Goal: Information Seeking & Learning: Learn about a topic

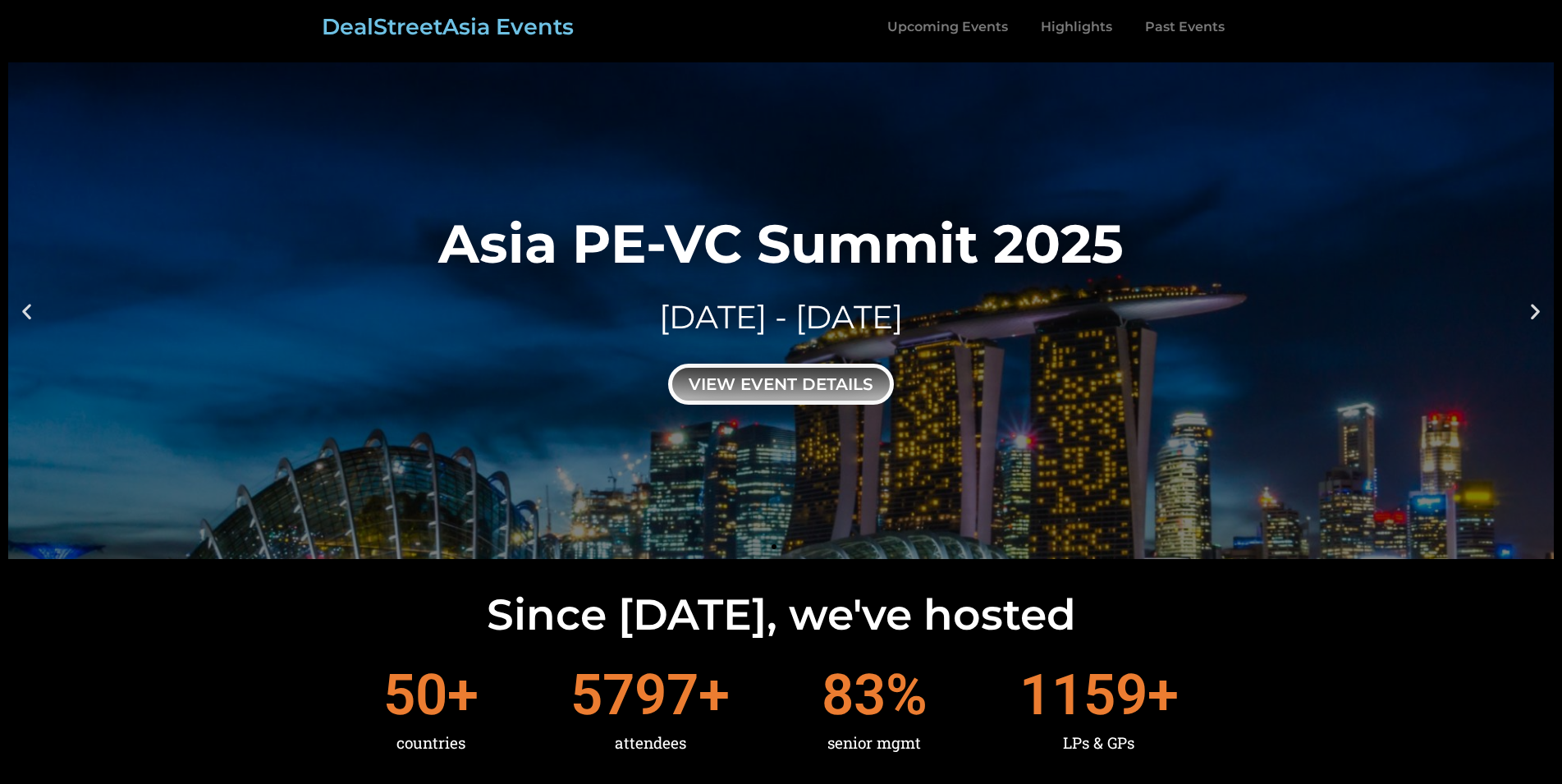
scroll to position [33, 0]
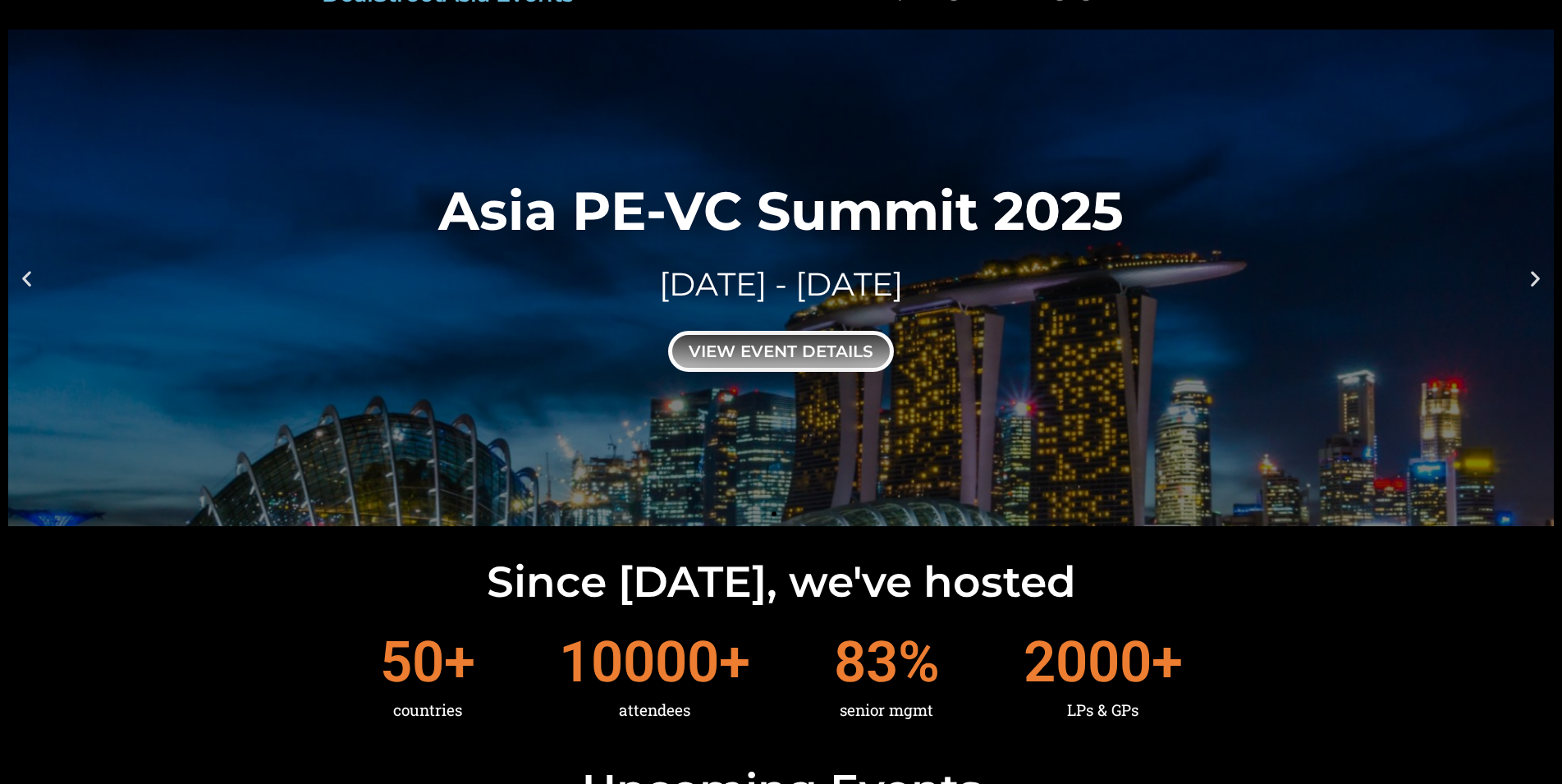
click at [785, 331] on div "view event details" at bounding box center [781, 351] width 226 height 41
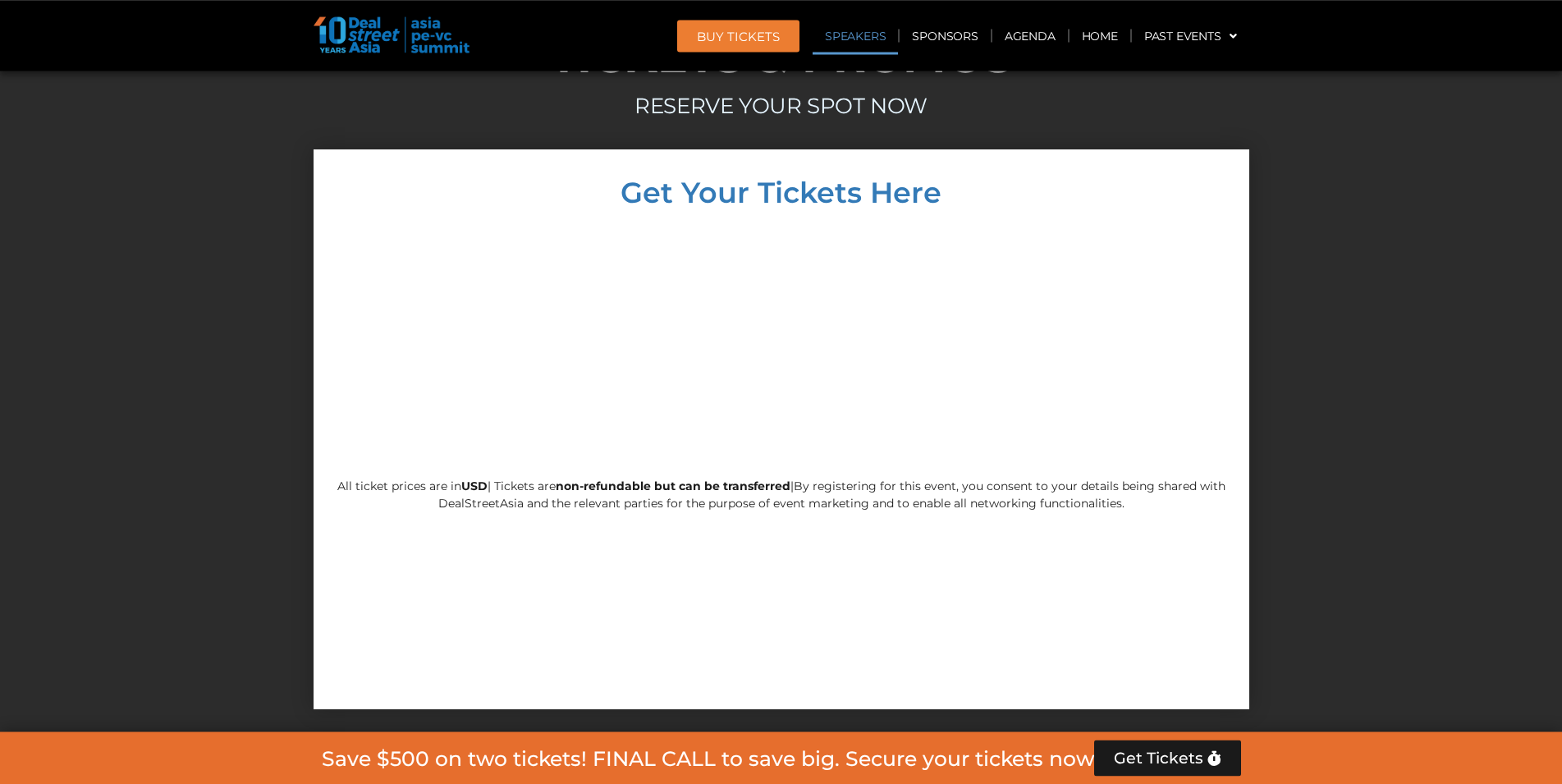
scroll to position [9010, 0]
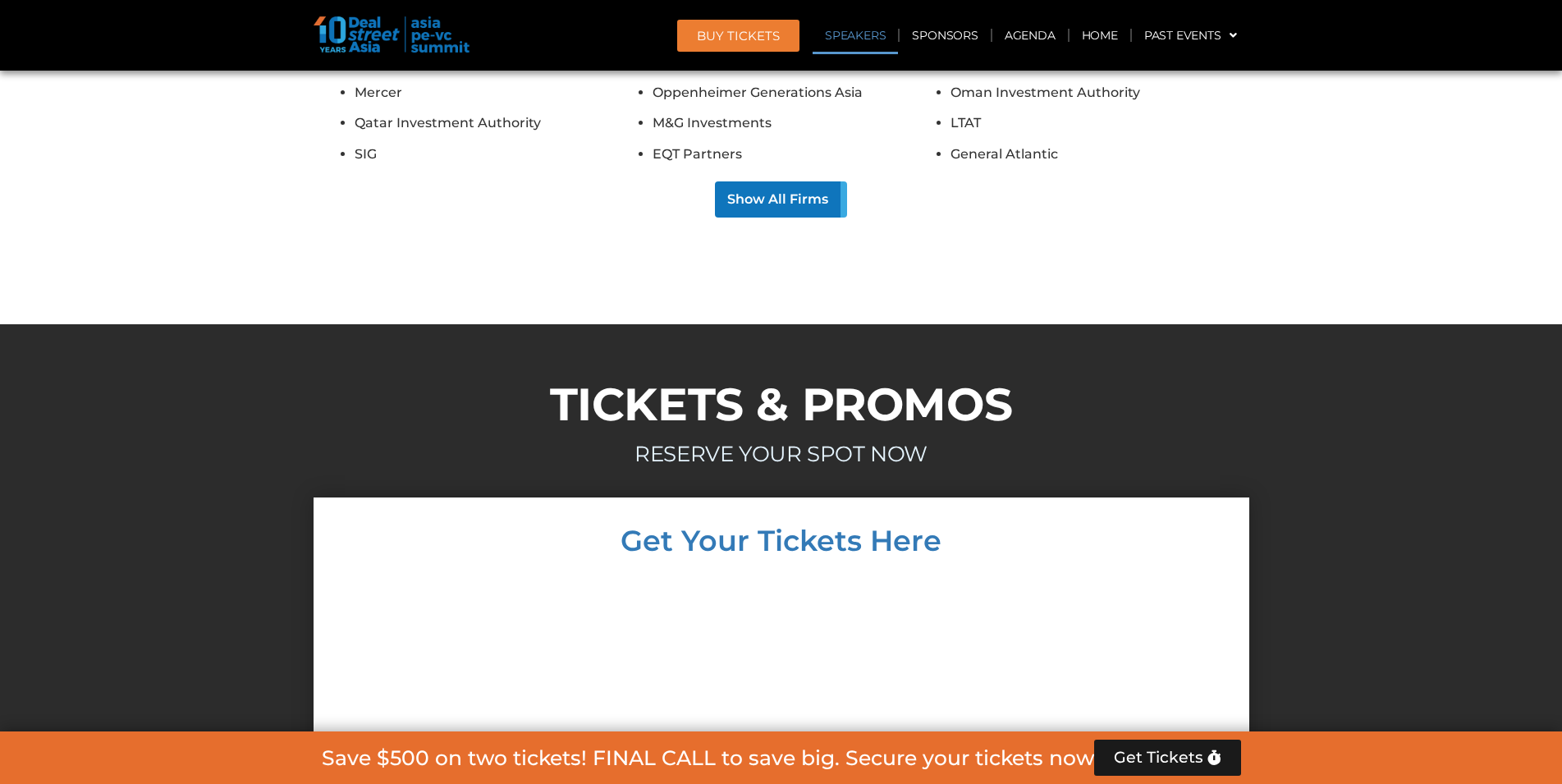
click at [856, 41] on link "Speakers" at bounding box center [855, 35] width 85 height 38
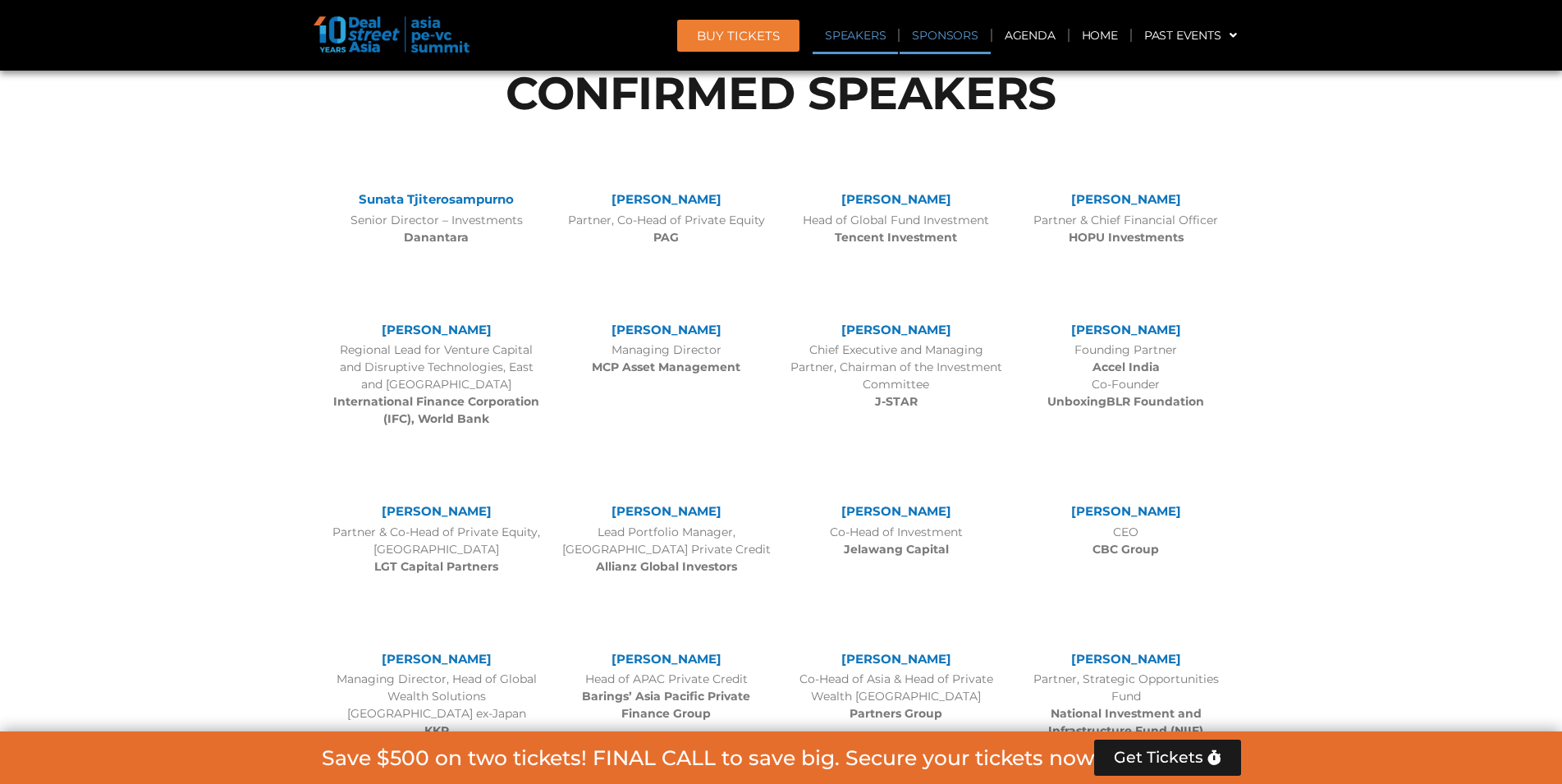
click at [932, 43] on link "Sponsors" at bounding box center [945, 35] width 91 height 38
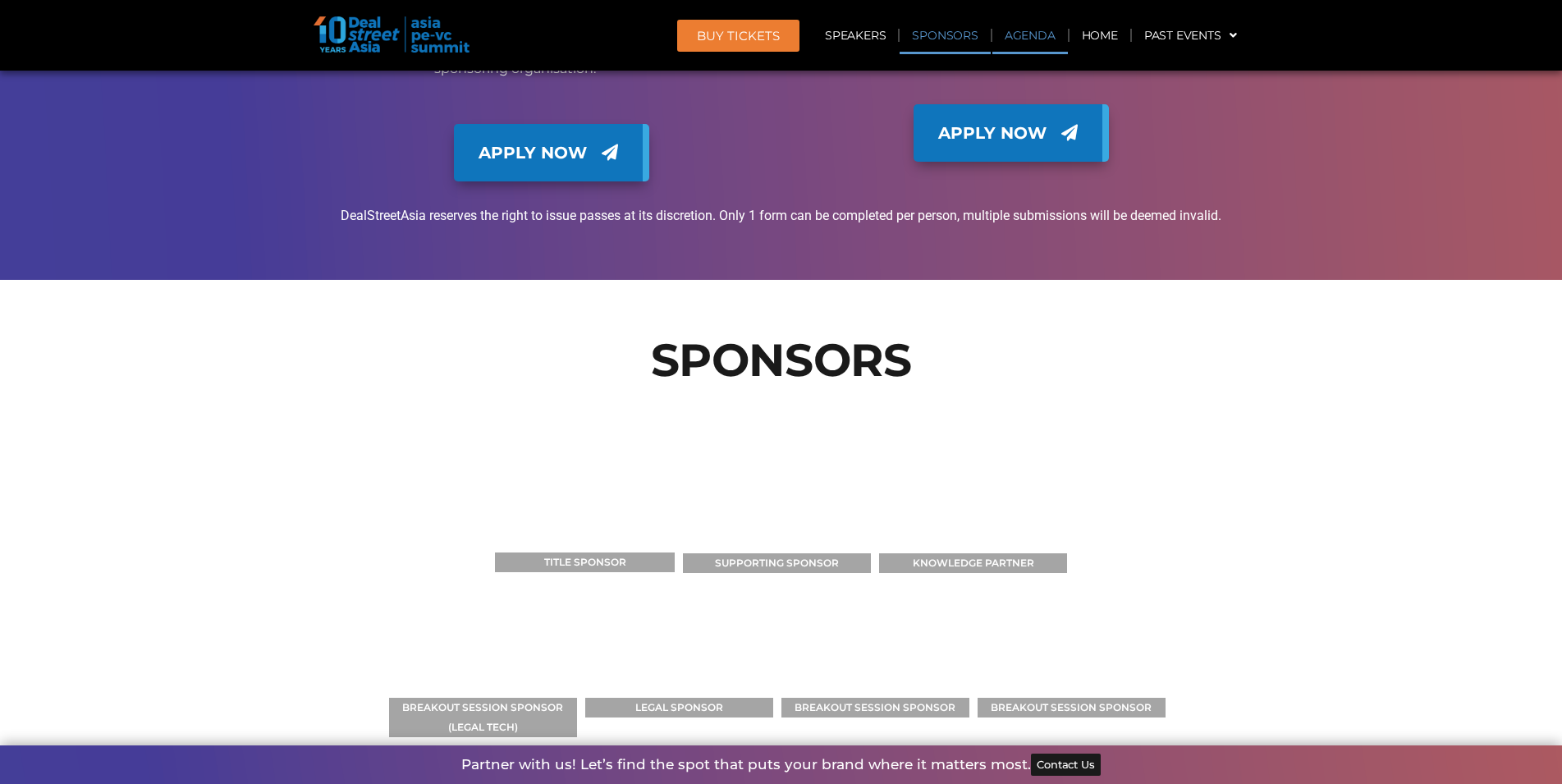
click at [1031, 41] on link "Agenda" at bounding box center [1031, 35] width 76 height 38
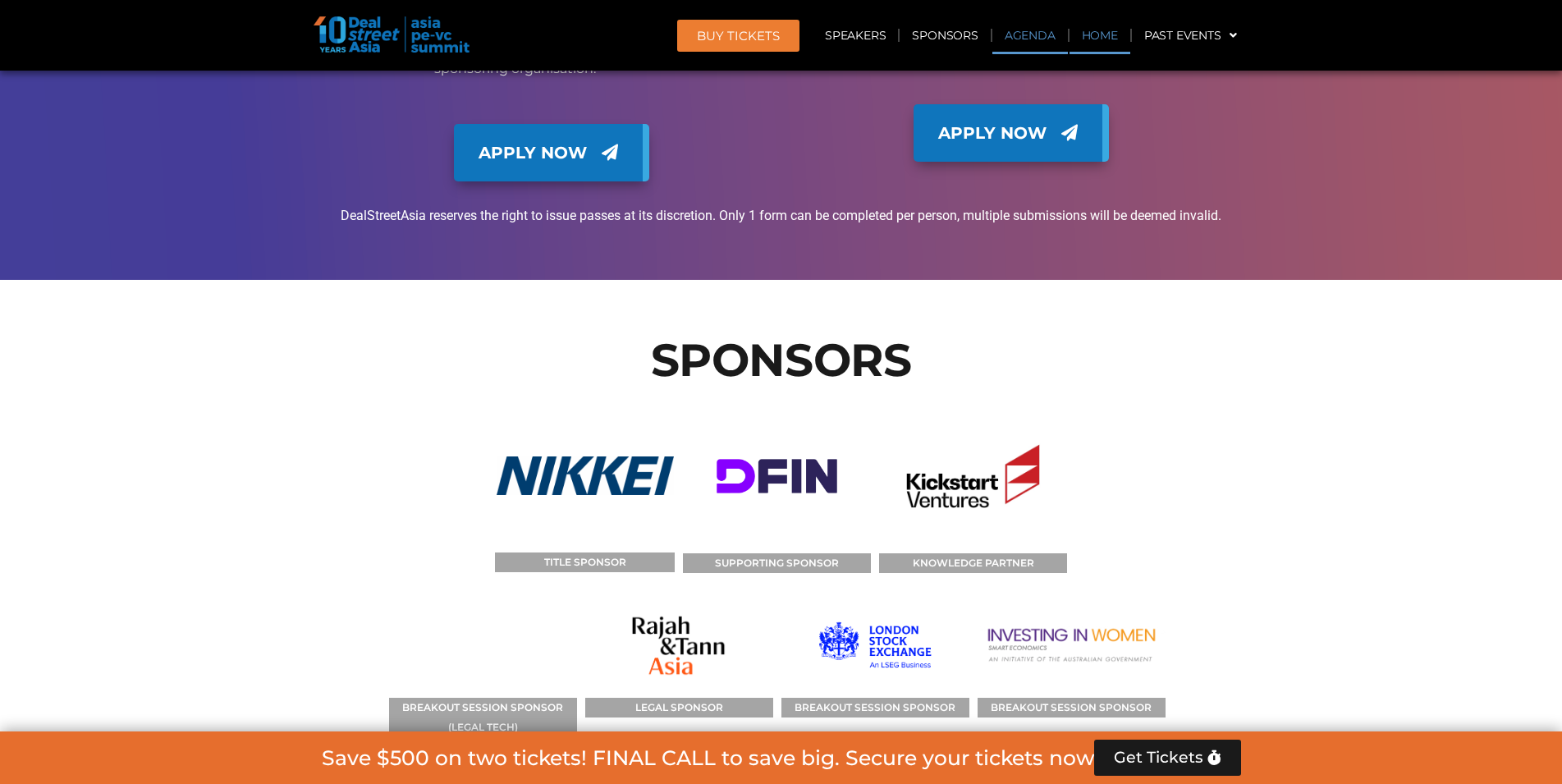
click at [1097, 32] on link "Home" at bounding box center [1100, 35] width 60 height 38
